Goal: Communication & Community: Share content

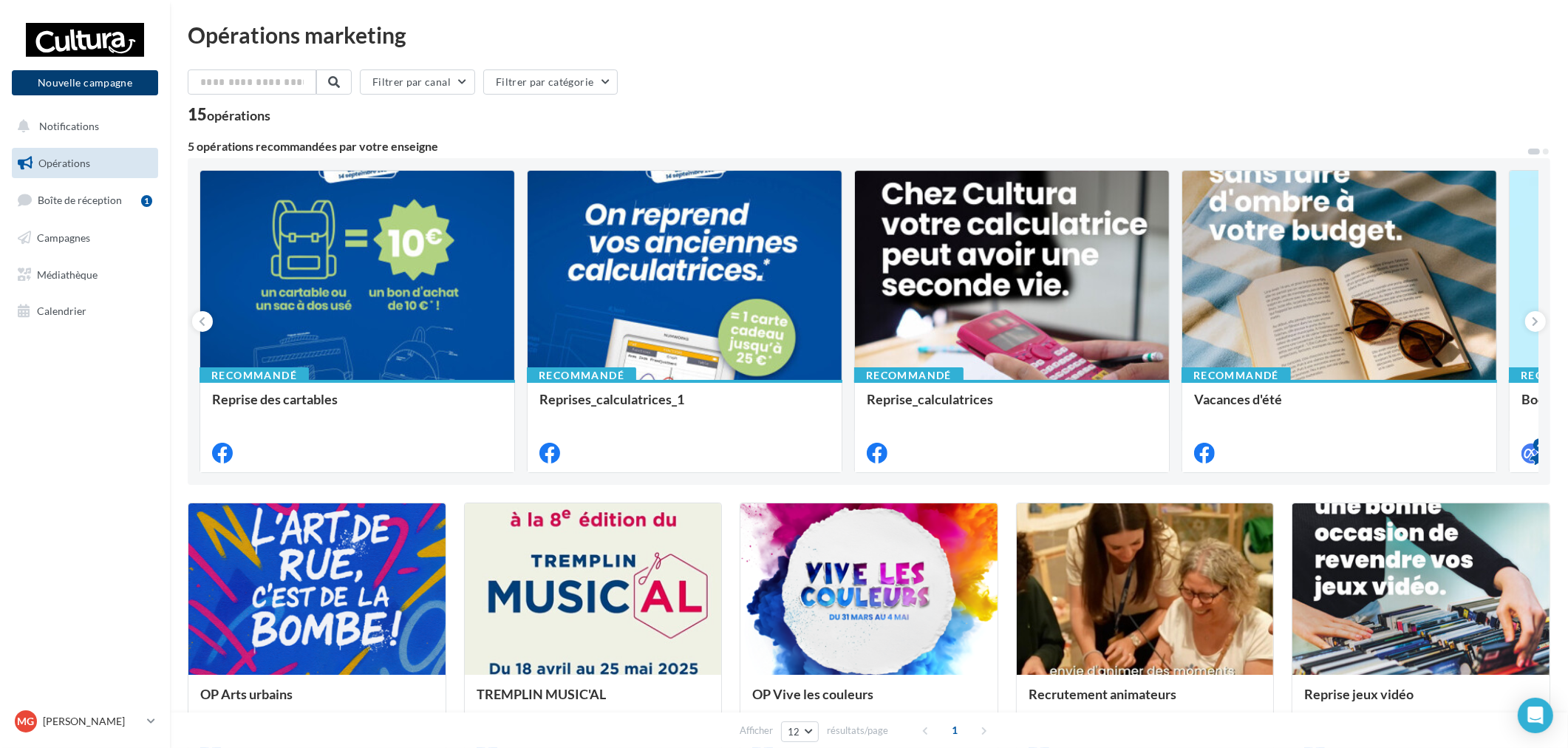
click at [116, 82] on button "Nouvelle campagne" at bounding box center [85, 83] width 146 height 25
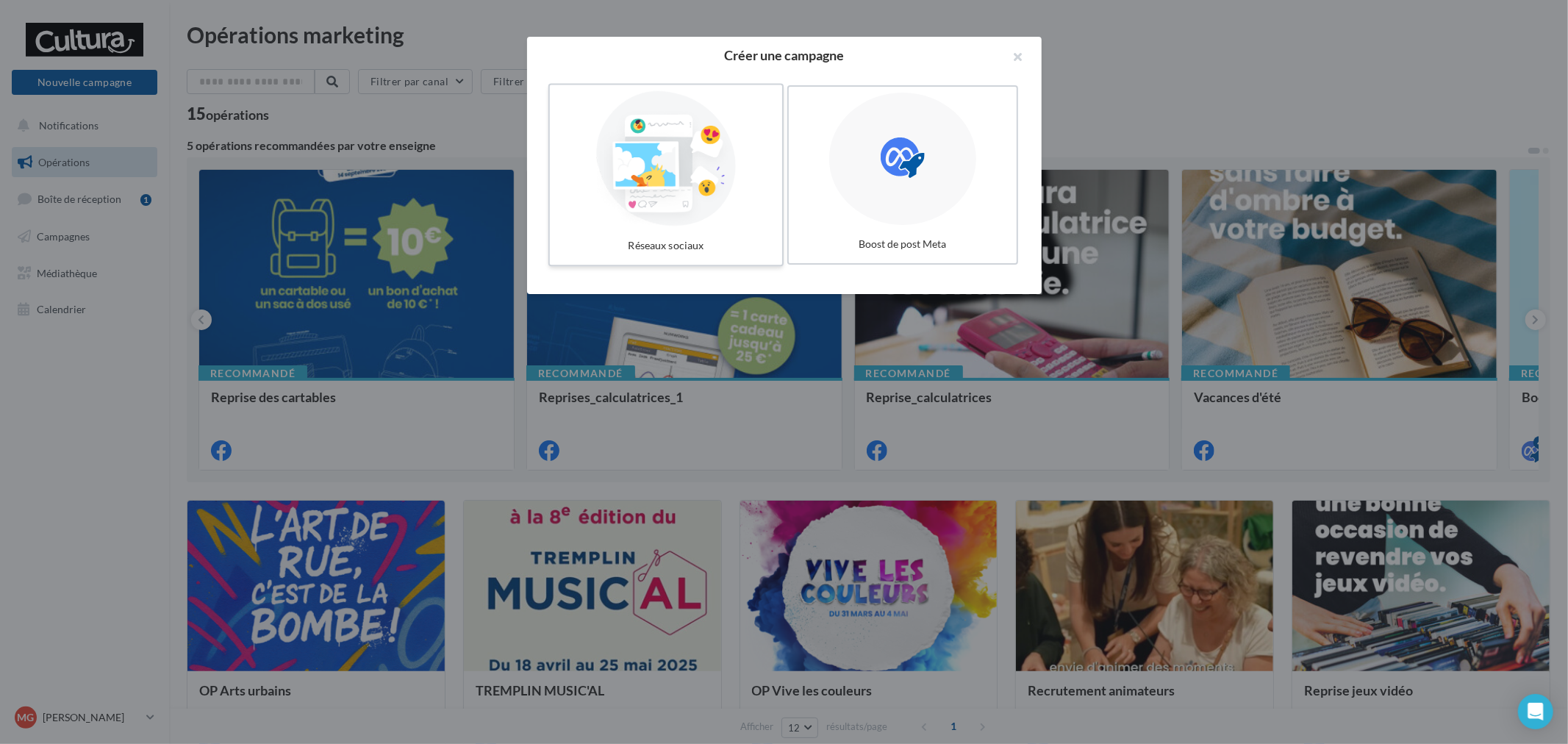
click at [651, 171] on div at bounding box center [666, 159] width 220 height 135
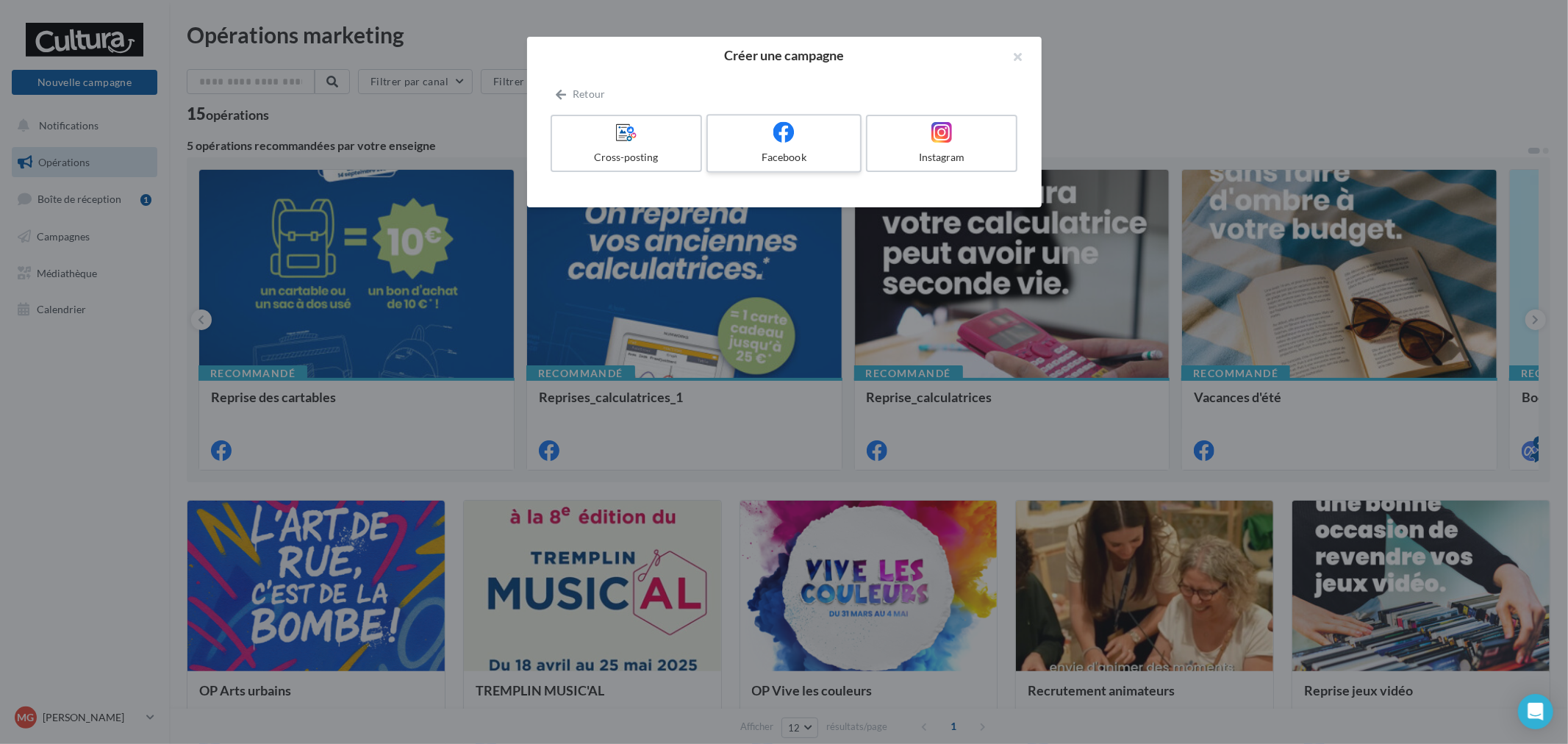
click at [736, 153] on div "Facebook" at bounding box center [784, 157] width 140 height 15
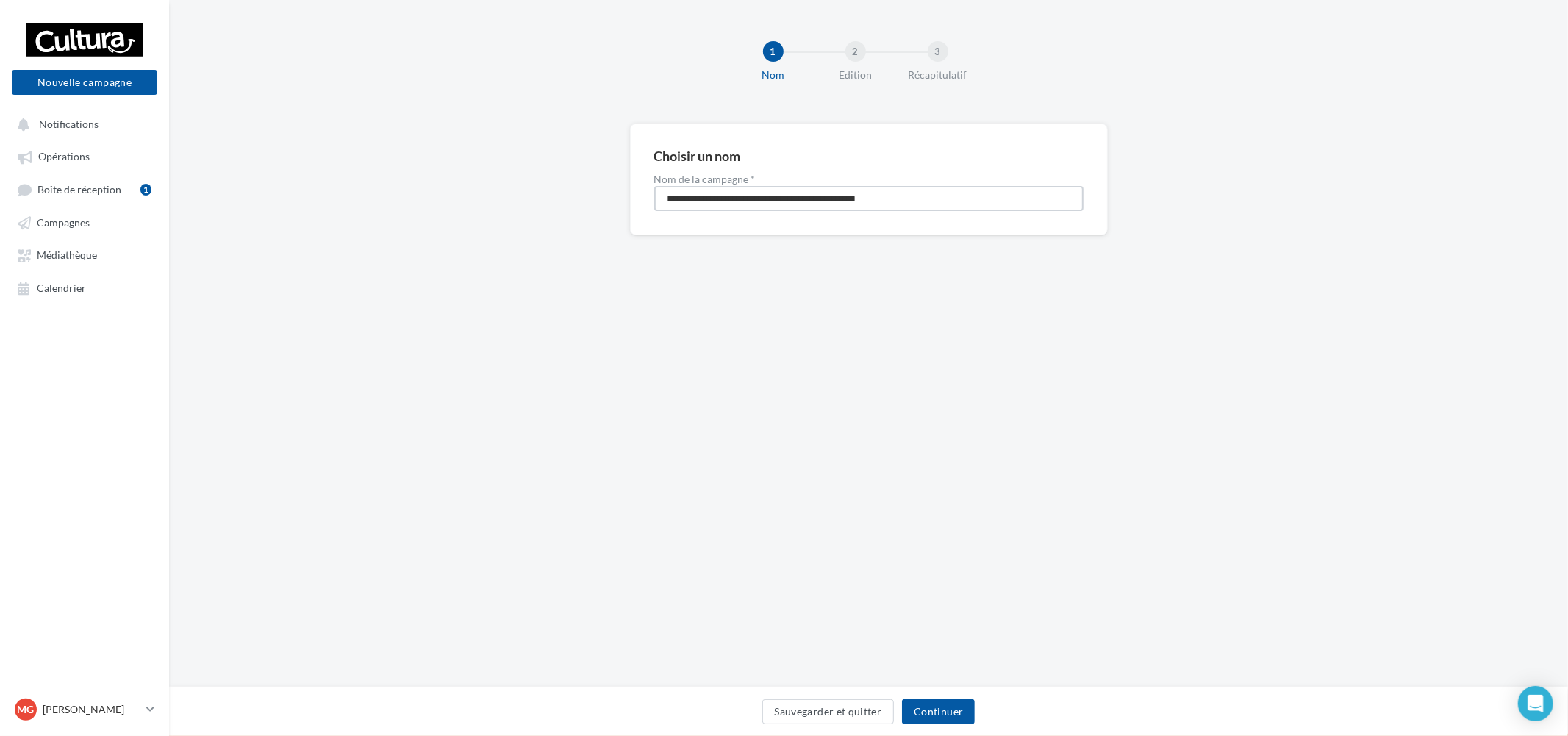
drag, startPoint x: 965, startPoint y: 187, endPoint x: 367, endPoint y: 98, distance: 604.6
click at [377, 111] on div "**********" at bounding box center [869, 344] width 1399 height 688
drag, startPoint x: 736, startPoint y: 198, endPoint x: 713, endPoint y: 197, distance: 23.0
click at [713, 197] on input "**********" at bounding box center [869, 198] width 430 height 25
type input "**********"
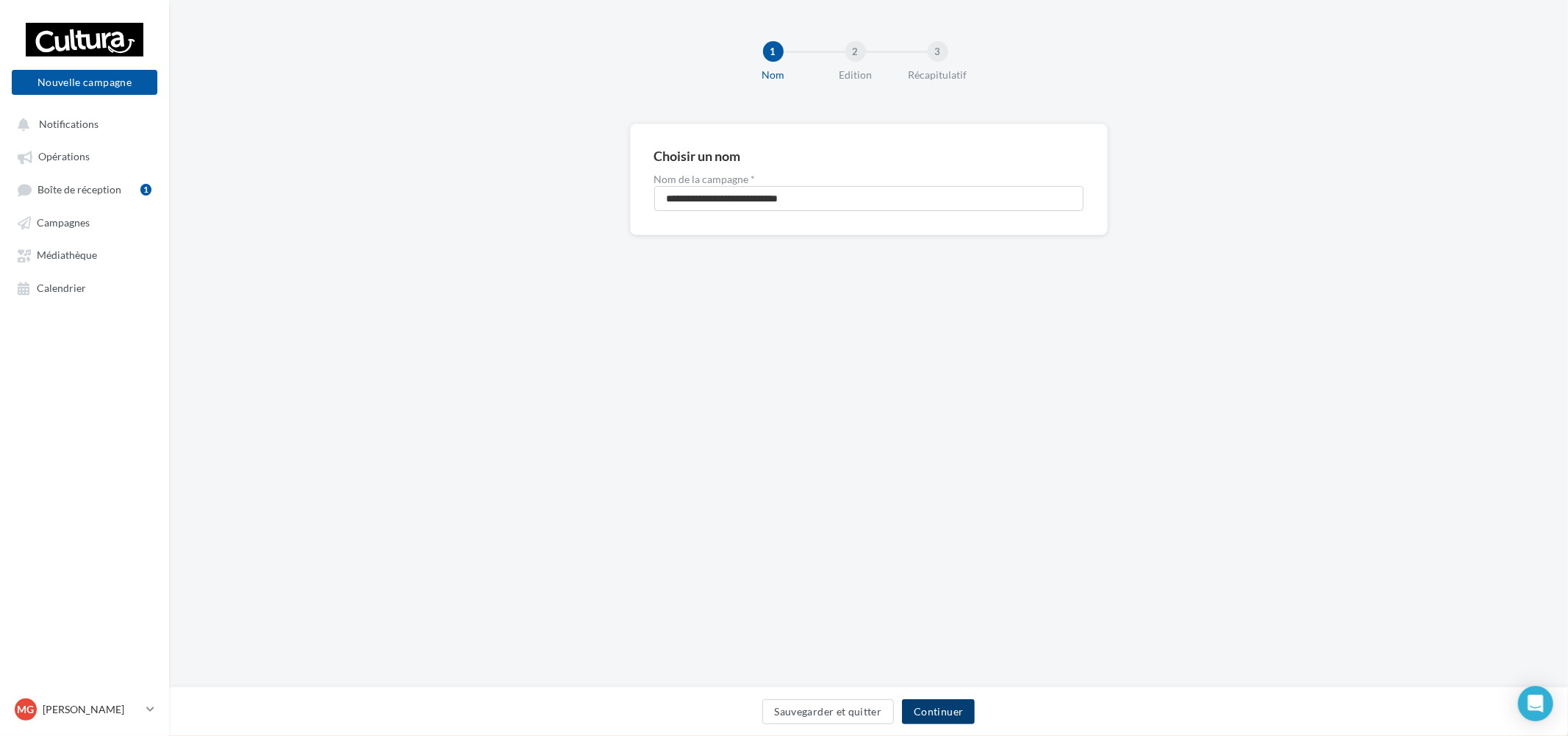
click at [937, 717] on button "Continuer" at bounding box center [939, 712] width 73 height 25
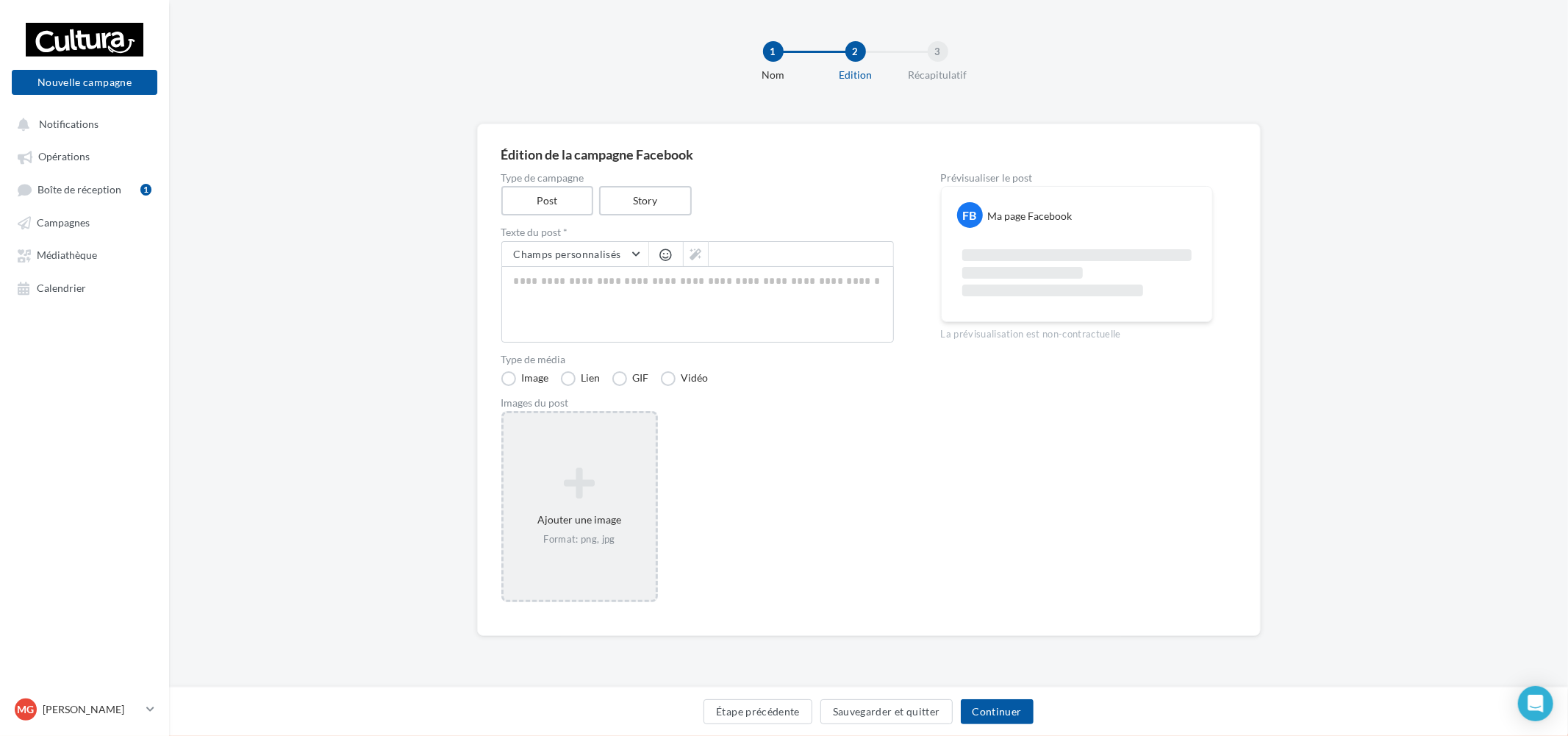
click at [586, 490] on icon at bounding box center [580, 483] width 140 height 35
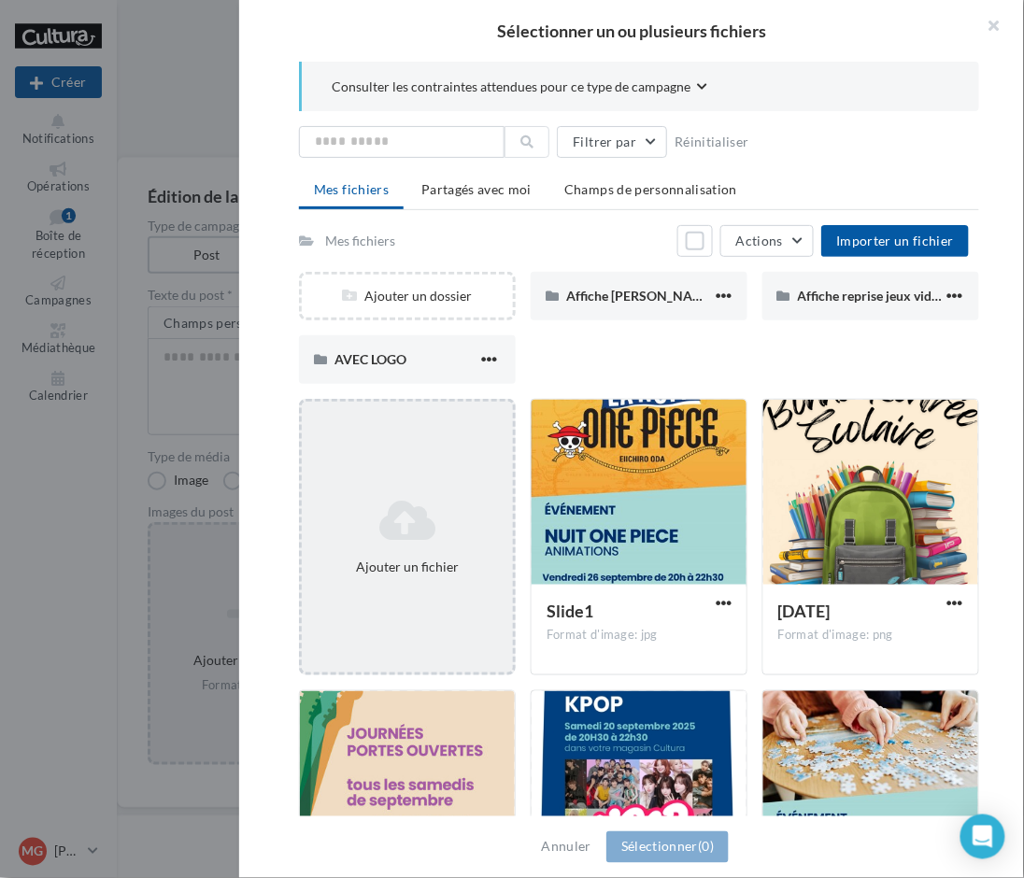
click at [440, 543] on div "Ajouter un fichier" at bounding box center [407, 537] width 211 height 93
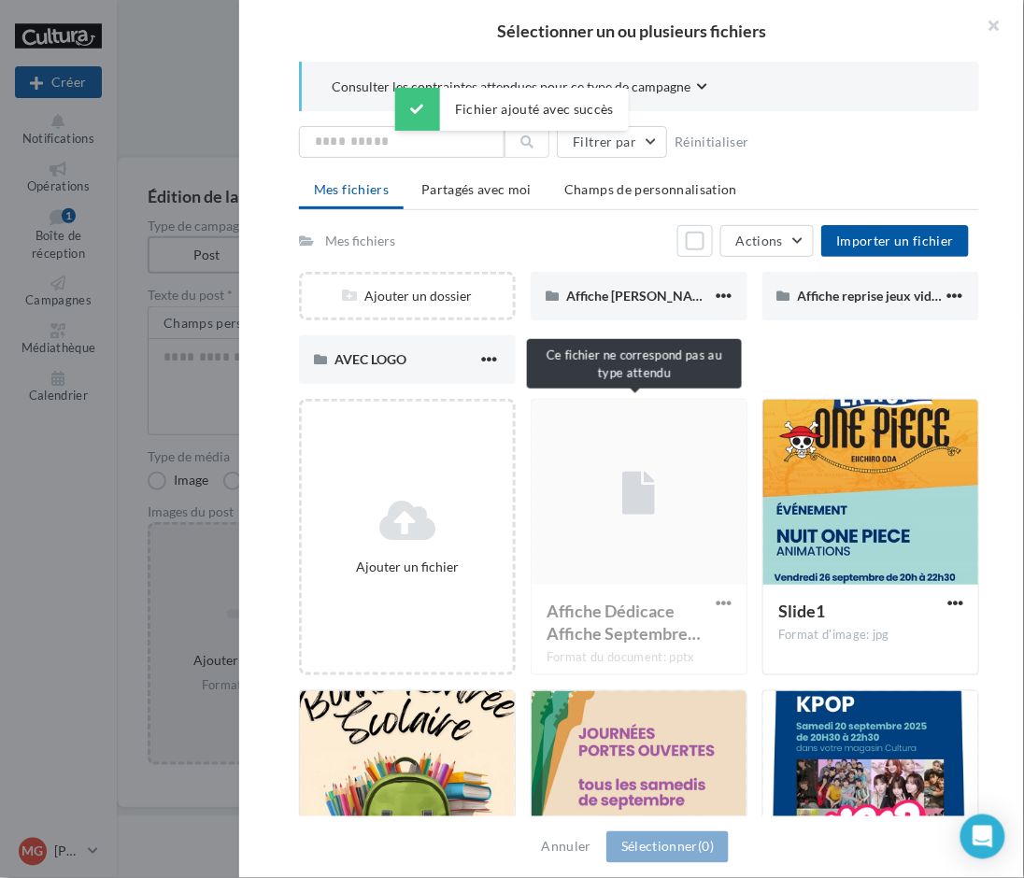
click at [664, 596] on div "Affiche Dédicace Affiche Septembre… Format du document: pptx" at bounding box center [639, 537] width 217 height 277
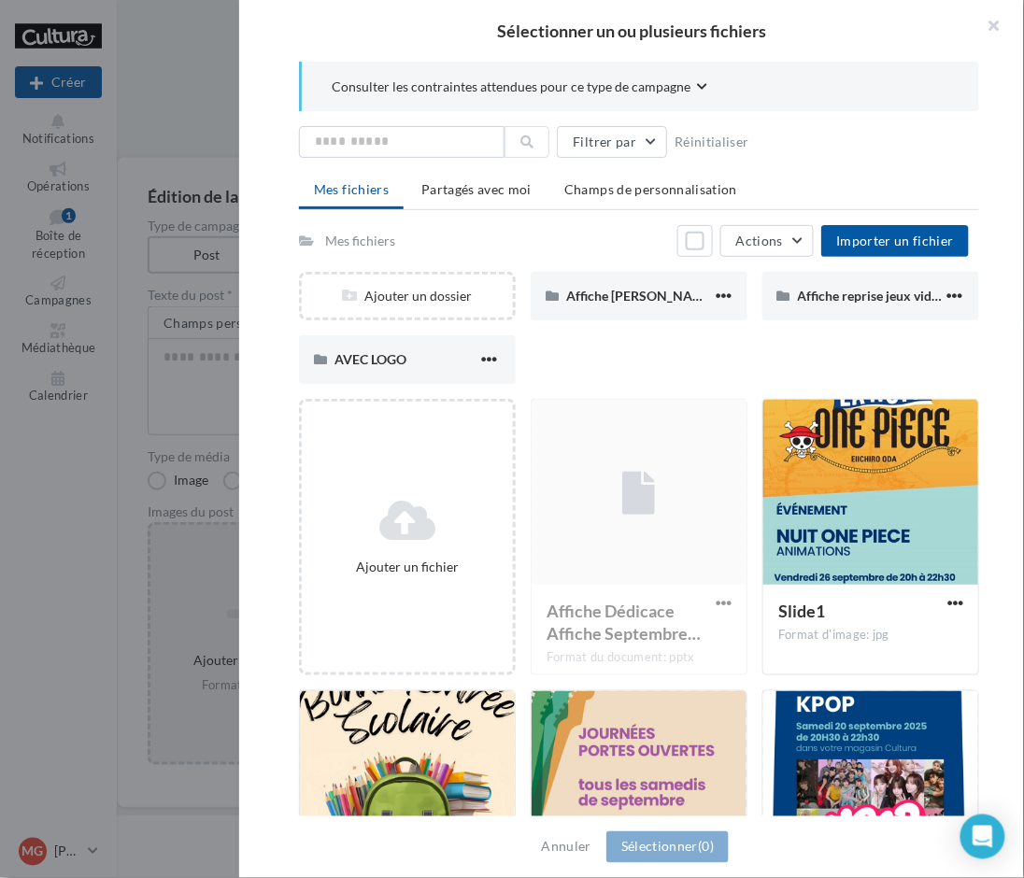
click at [666, 559] on div "Affiche Dédicace Affiche Septembre… Format du document: pptx" at bounding box center [639, 537] width 217 height 277
click at [699, 605] on div "Affiche Dédicace Affiche Septembre… Format du document: pptx" at bounding box center [639, 537] width 217 height 277
click at [723, 598] on div "Affiche Dédicace Affiche Septembre… Format du document: pptx" at bounding box center [639, 537] width 217 height 277
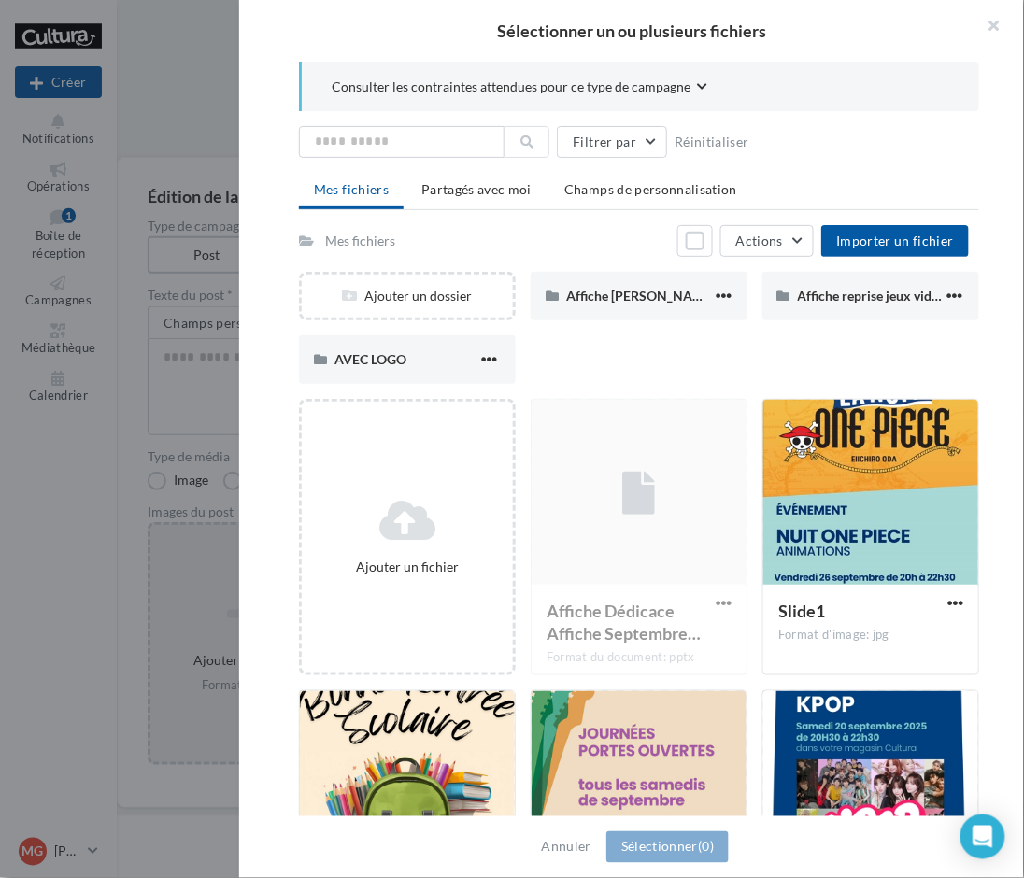
click at [723, 598] on div "Affiche Dédicace Affiche Septembre… Format du document: pptx" at bounding box center [639, 537] width 217 height 277
click at [703, 555] on div "Affiche Dédicace Affiche Septembre… Format du document: pptx" at bounding box center [639, 537] width 217 height 277
drag, startPoint x: 366, startPoint y: 583, endPoint x: 262, endPoint y: 562, distance: 106.8
click at [262, 562] on div "Consulter les contraintes attendues pour ce type de campagne Filtrer par Réinit…" at bounding box center [639, 440] width 800 height 757
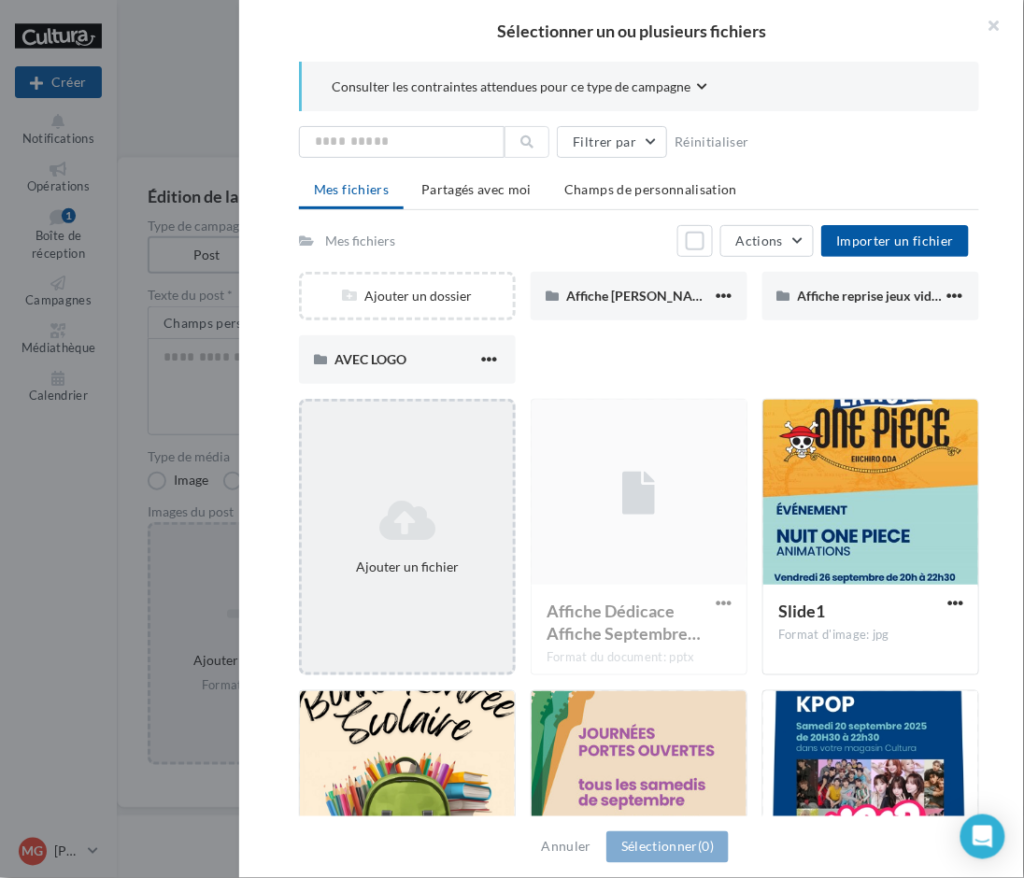
click at [416, 480] on div "Ajouter un fichier" at bounding box center [407, 537] width 217 height 277
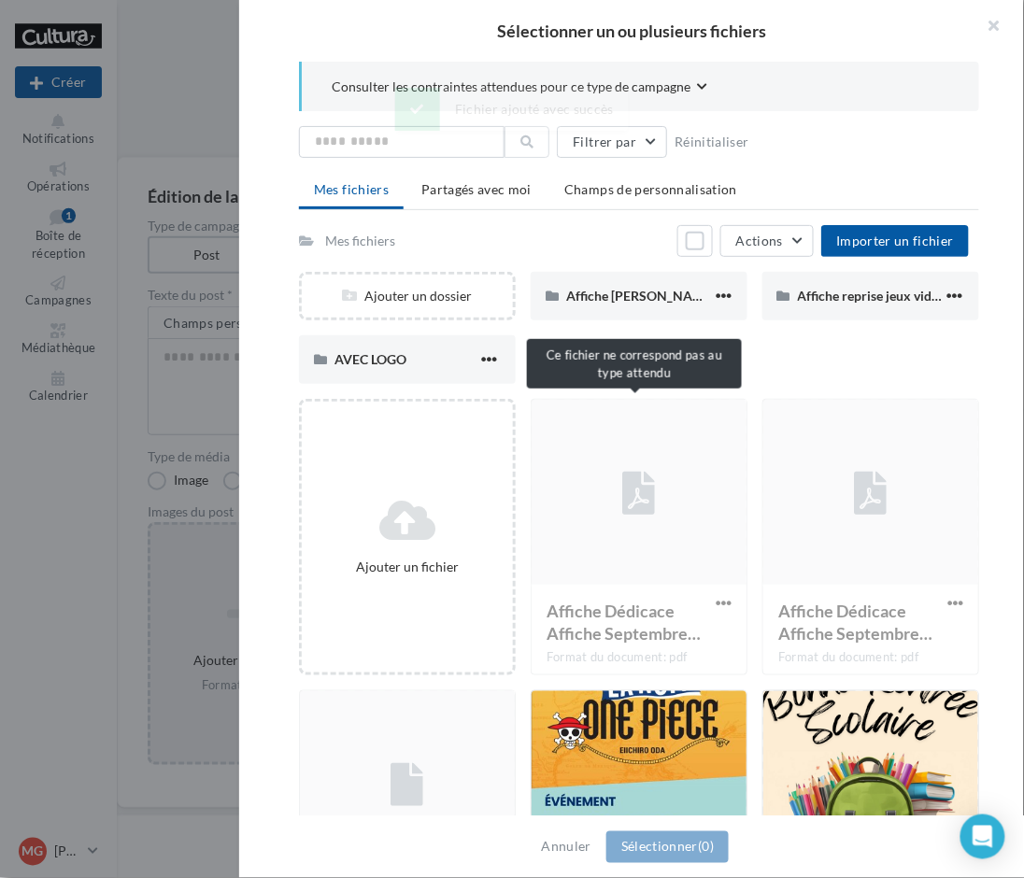
click at [725, 617] on div "Affiche Dédicace Affiche Septembre… Format du document: pdf" at bounding box center [639, 537] width 217 height 277
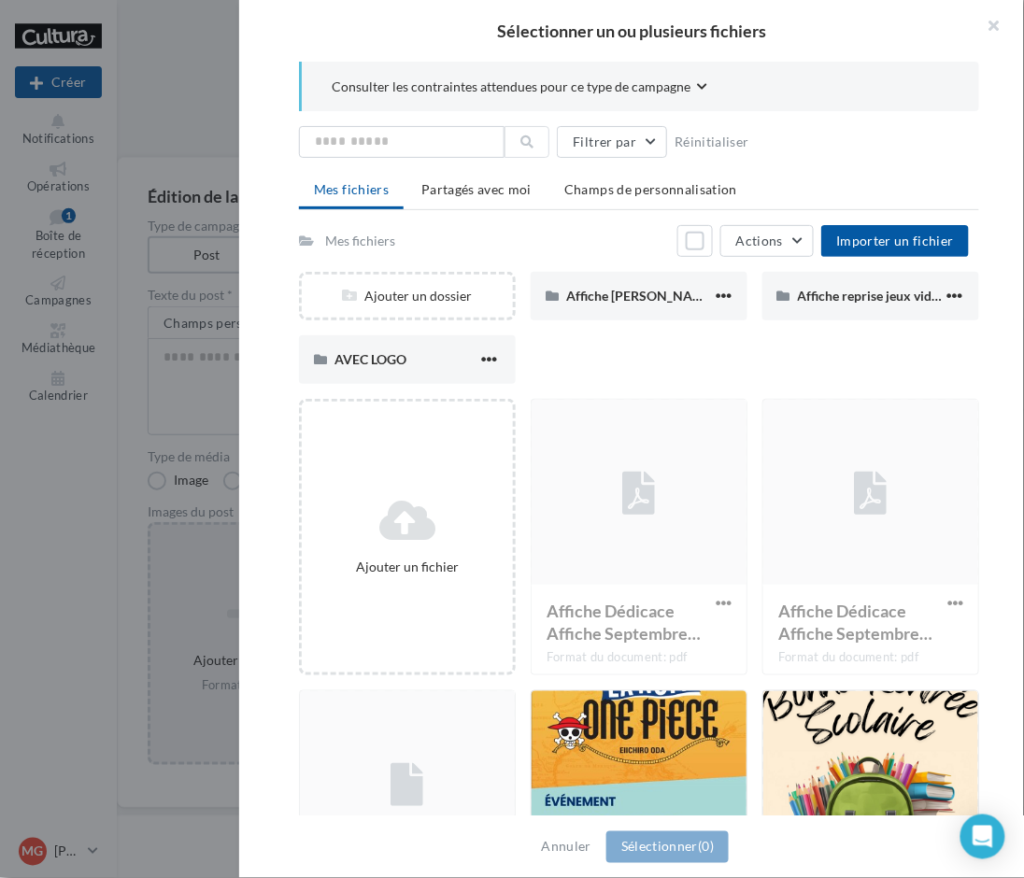
click at [708, 598] on div "Affiche Dédicace Affiche Septembre… Format du document: pdf" at bounding box center [639, 537] width 217 height 277
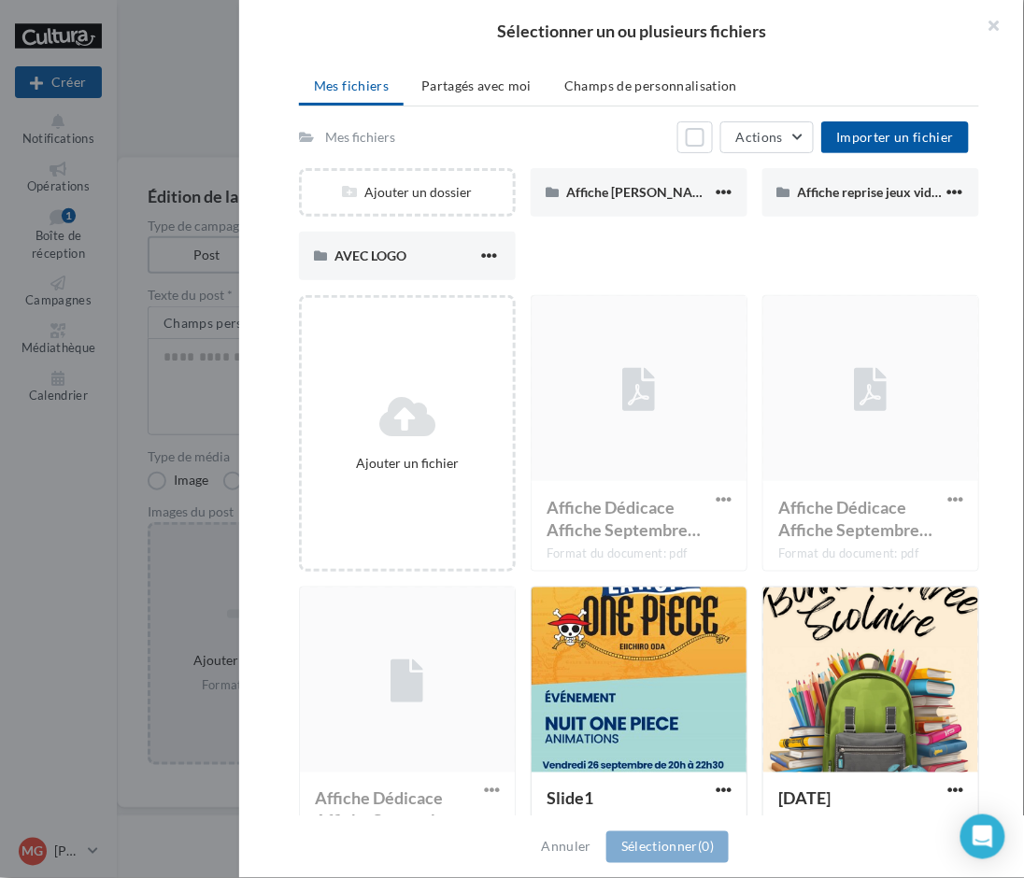
scroll to position [207, 0]
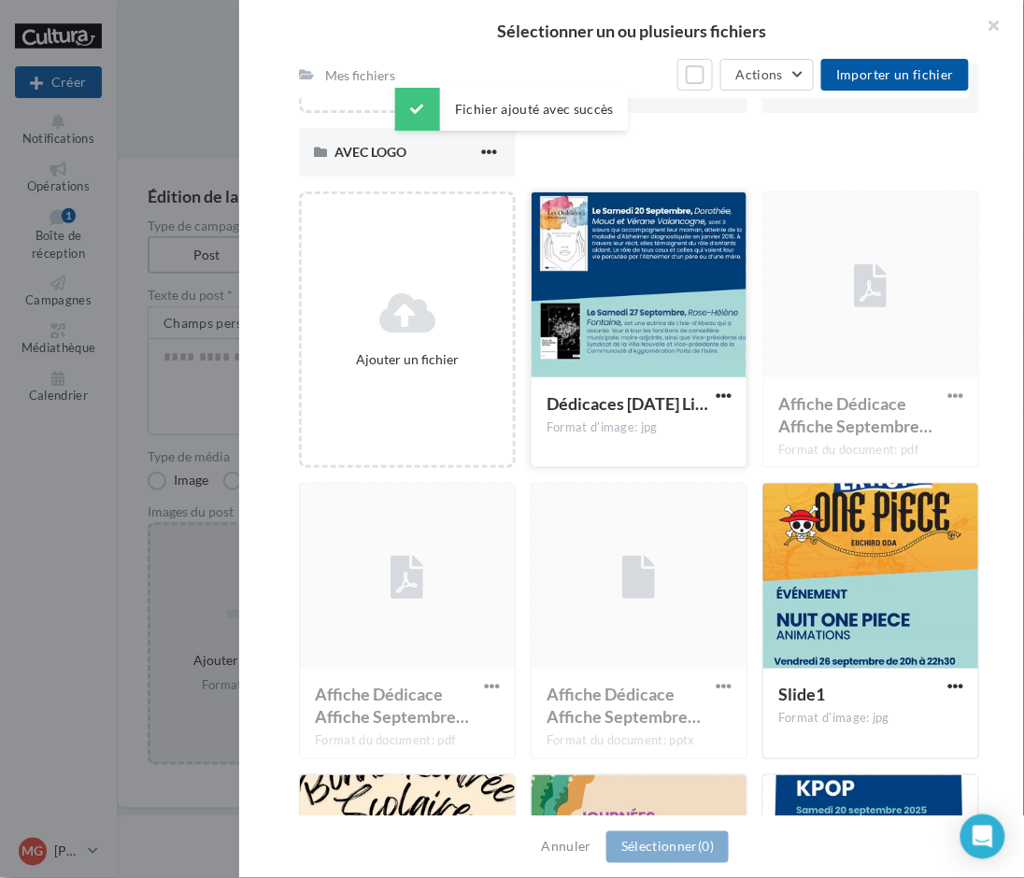
click at [596, 358] on div at bounding box center [639, 285] width 215 height 187
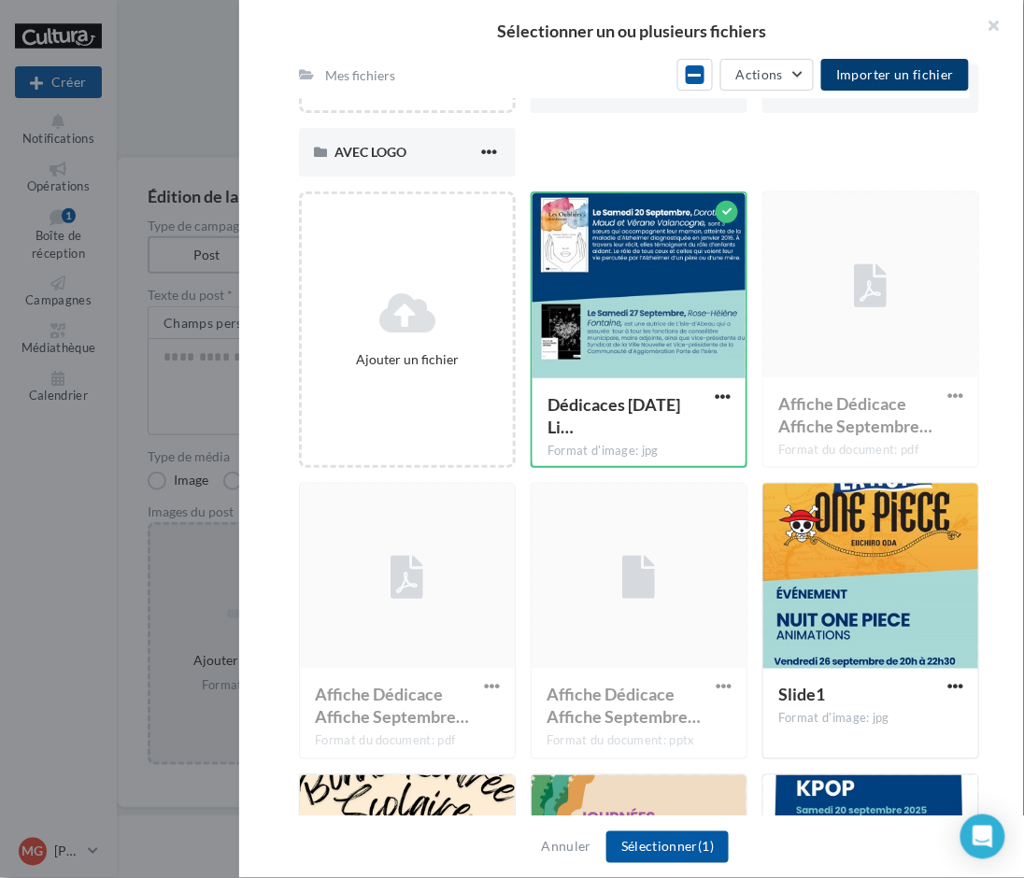
click at [891, 79] on span "Importer un fichier" at bounding box center [895, 74] width 118 height 16
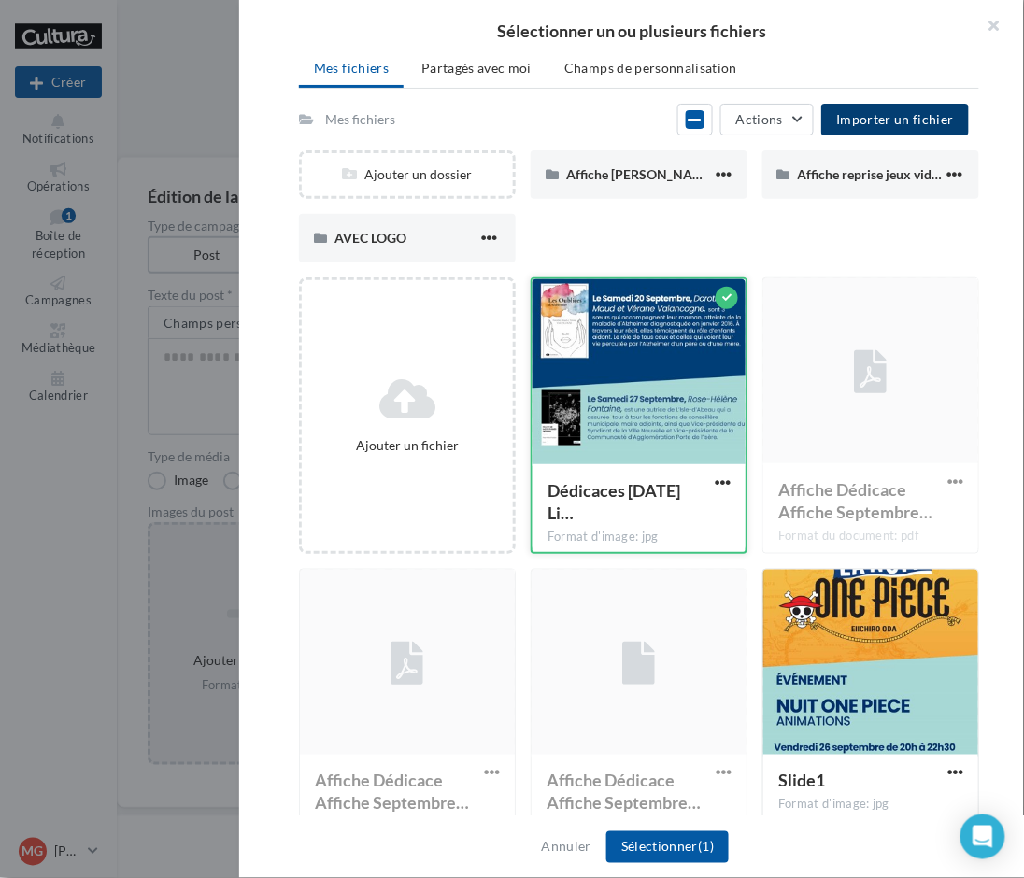
scroll to position [311, 0]
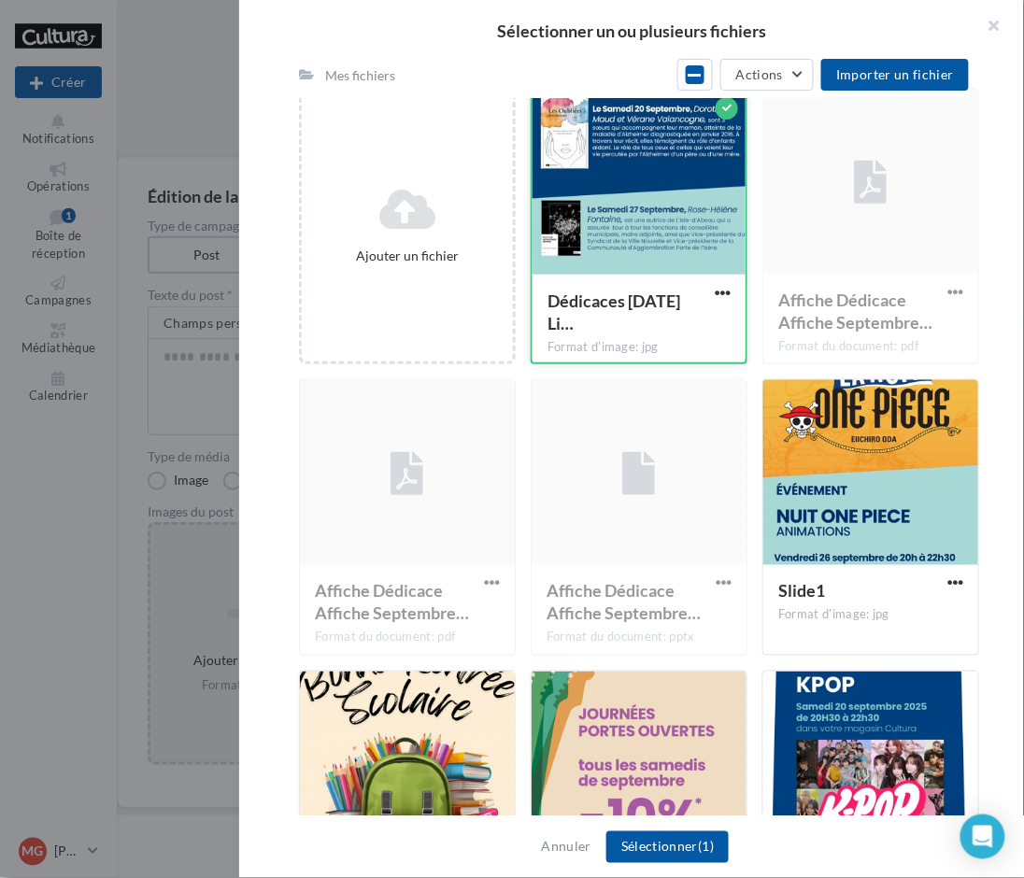
click at [662, 257] on div at bounding box center [639, 183] width 213 height 187
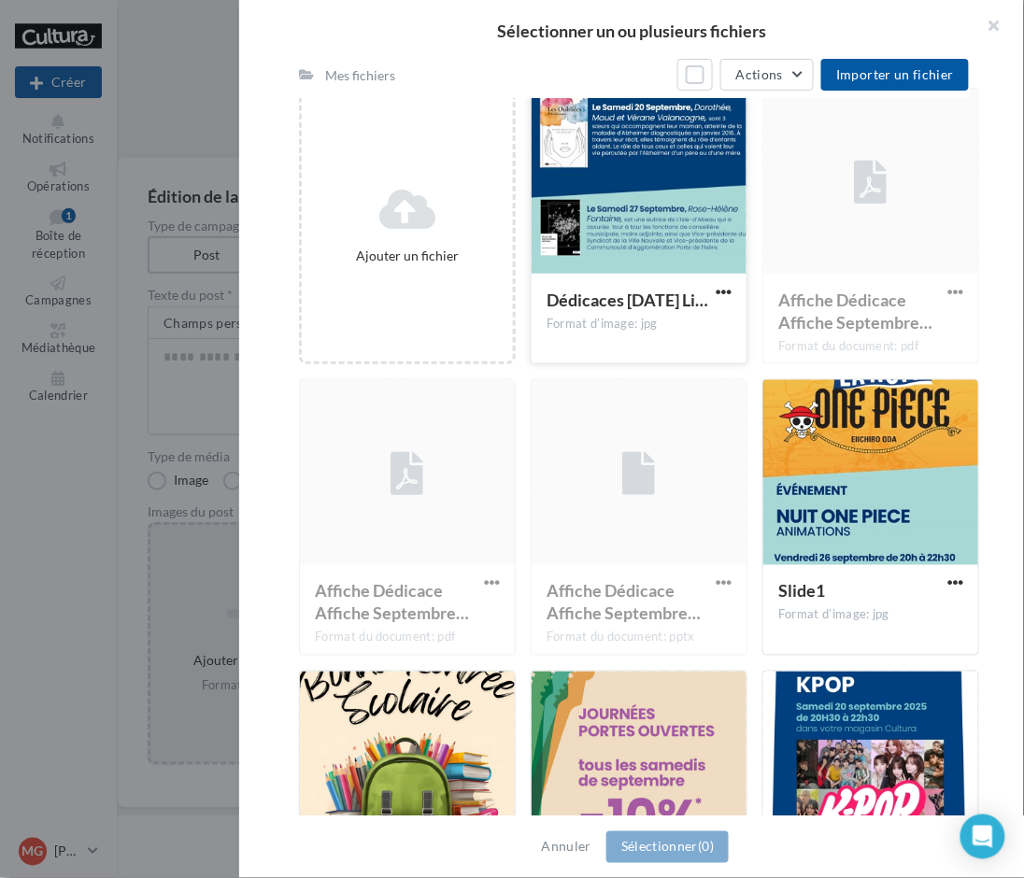
click at [662, 257] on div at bounding box center [639, 182] width 215 height 187
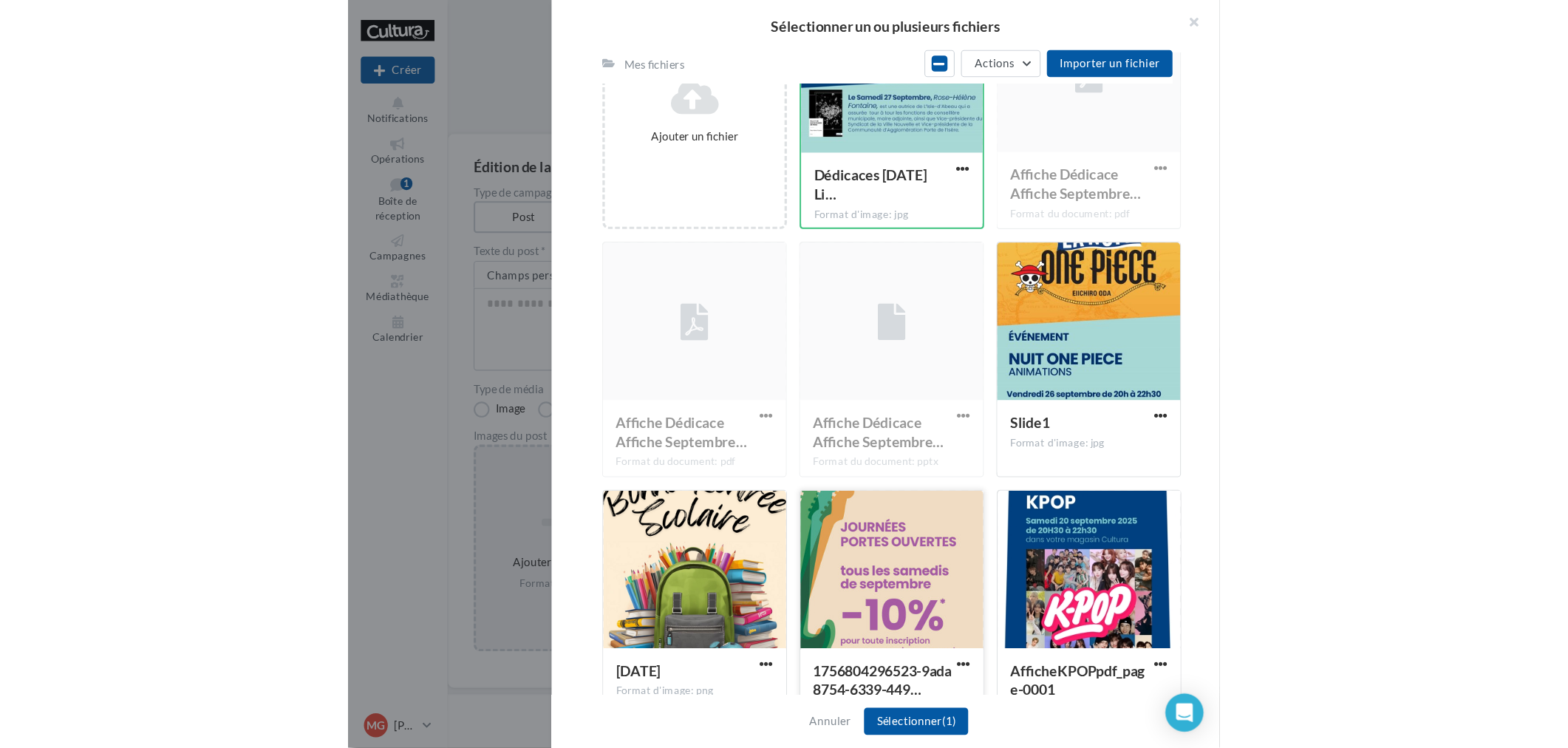
scroll to position [359, 0]
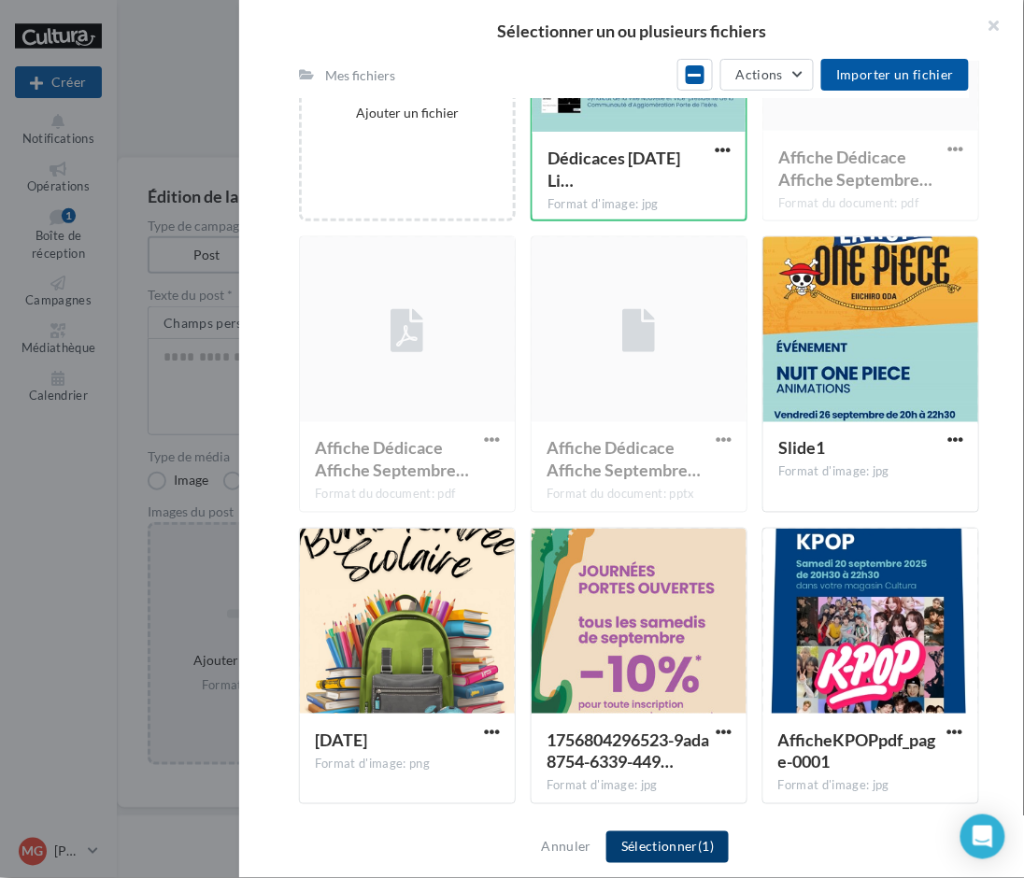
click at [643, 842] on button "Sélectionner (1)" at bounding box center [667, 848] width 122 height 32
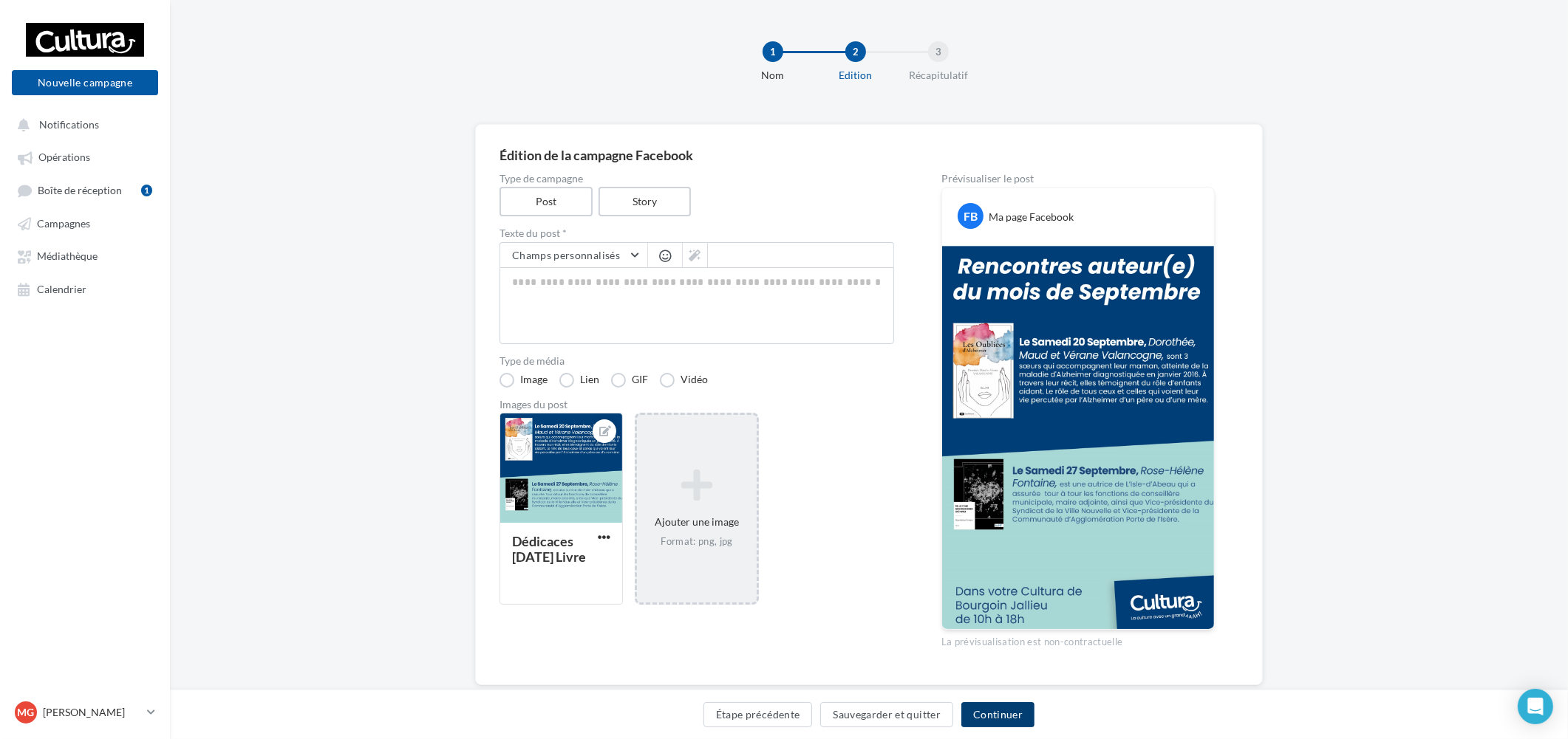
click at [1021, 714] on button "Continuer" at bounding box center [998, 715] width 74 height 25
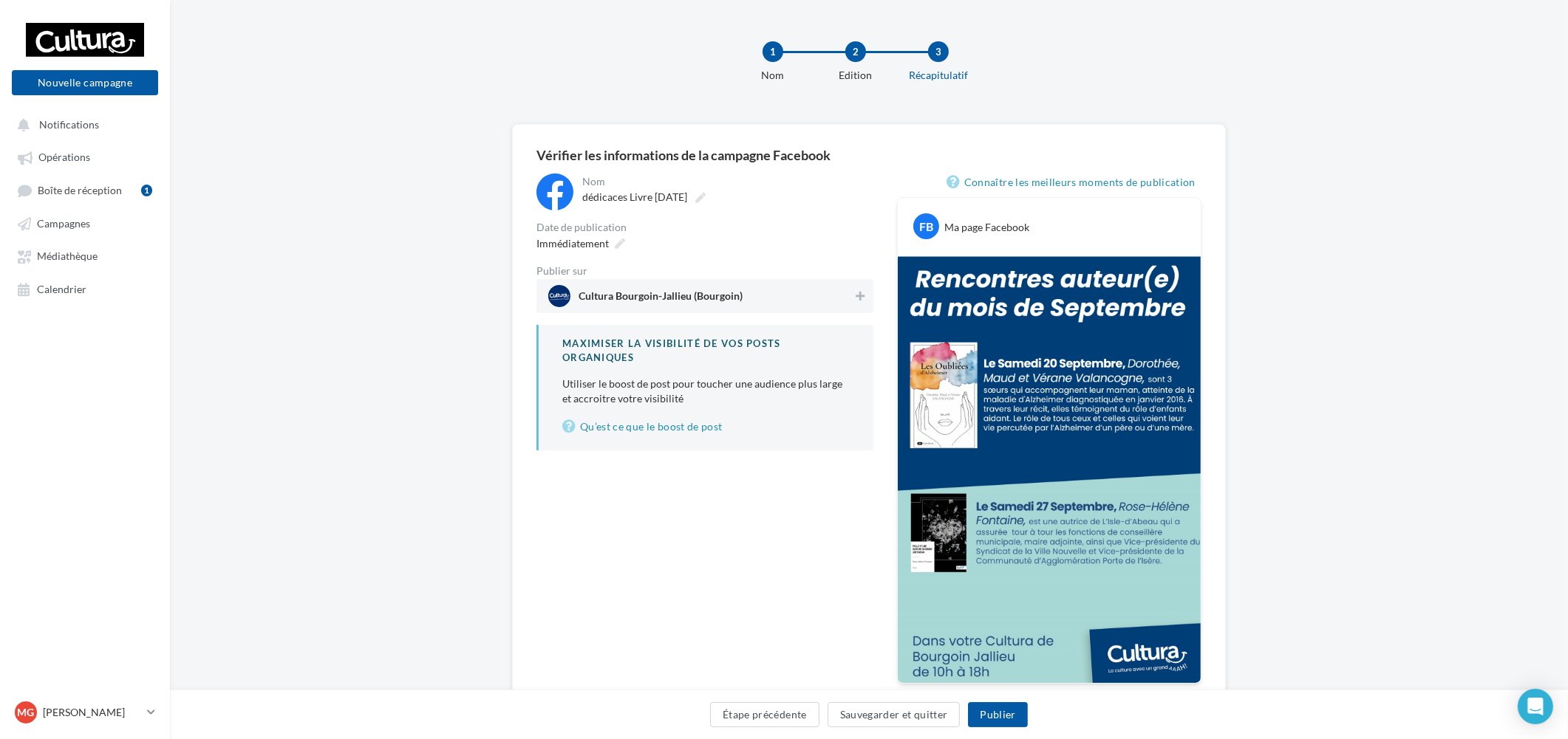
click at [817, 299] on span "Cultura Bourgoin-Jallieu (Bourgoin)" at bounding box center [700, 296] width 304 height 22
click at [996, 706] on button "Publier" at bounding box center [997, 715] width 59 height 25
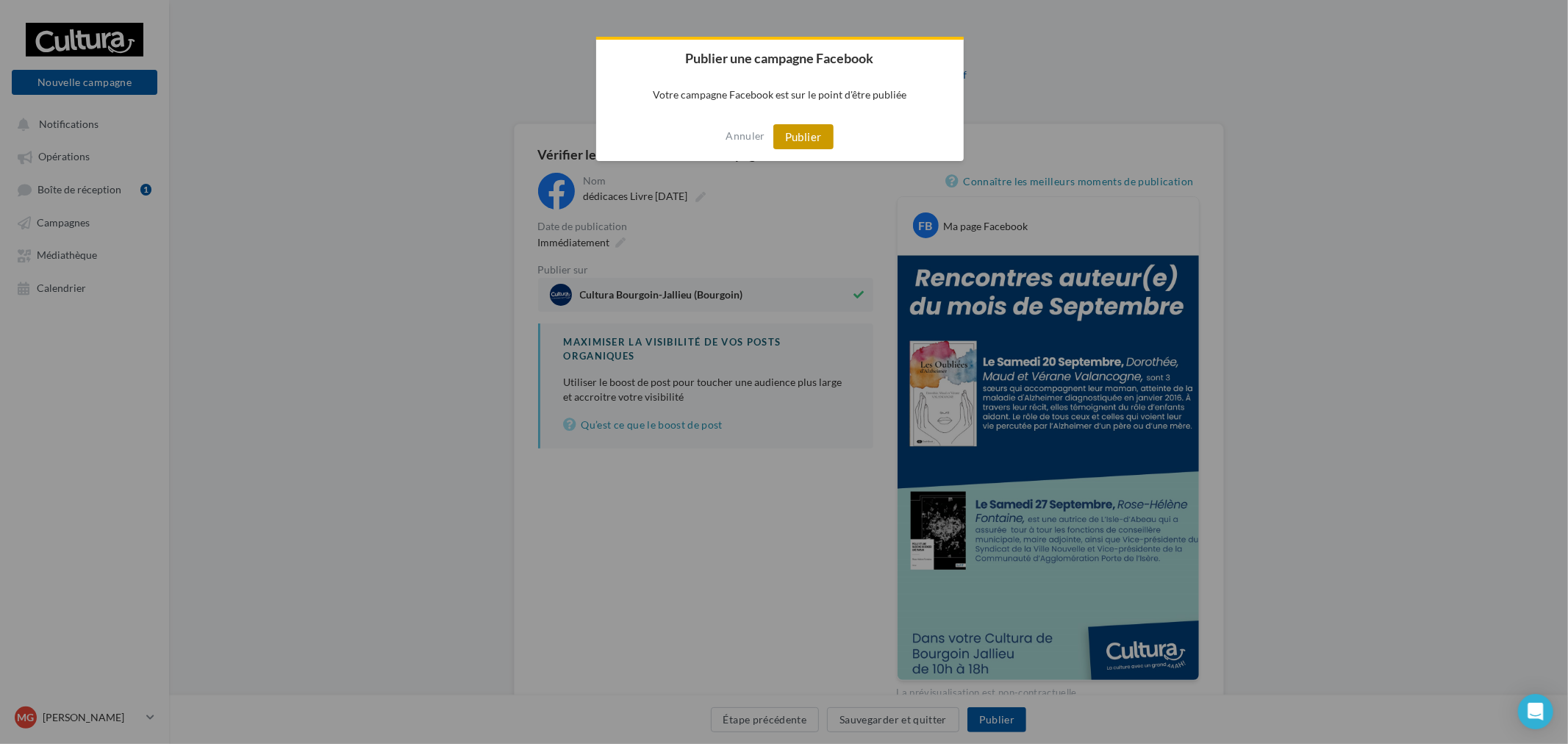
click at [810, 134] on button "Publier" at bounding box center [803, 137] width 61 height 25
